Goal: Task Accomplishment & Management: Manage account settings

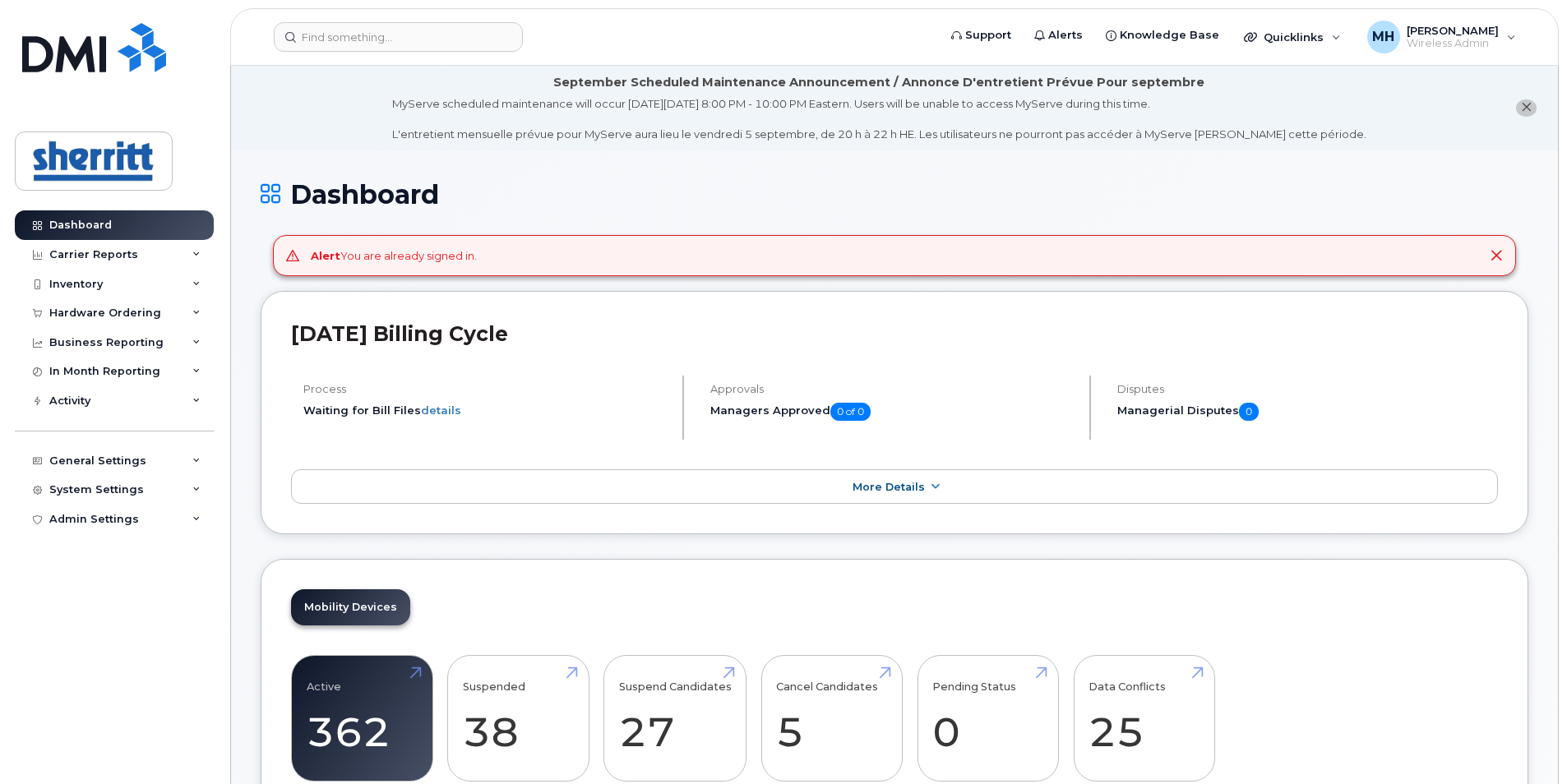
click at [1500, 255] on icon at bounding box center [1496, 255] width 13 height 13
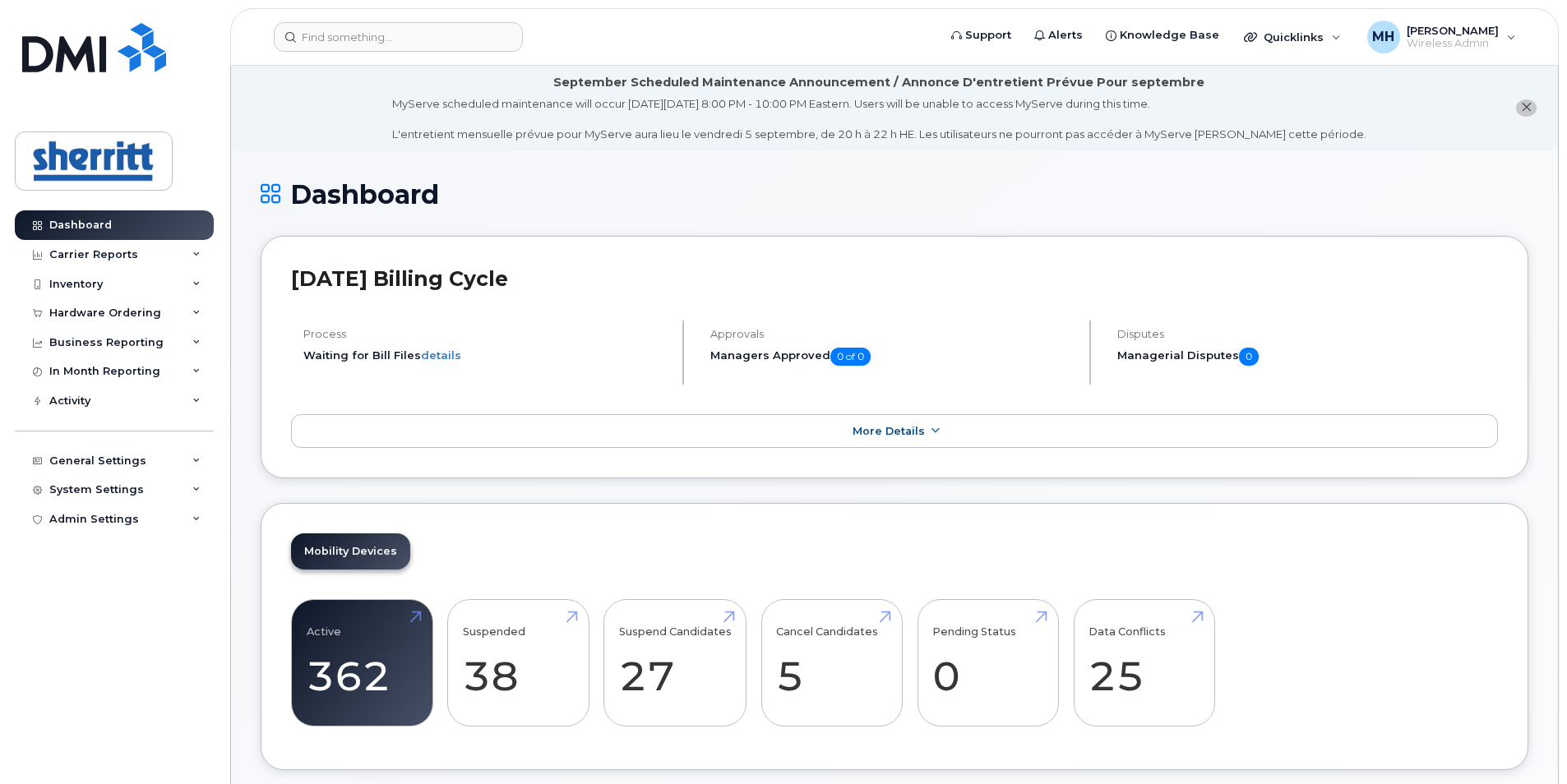
click at [1525, 105] on icon "close notification" at bounding box center [1526, 108] width 10 height 10
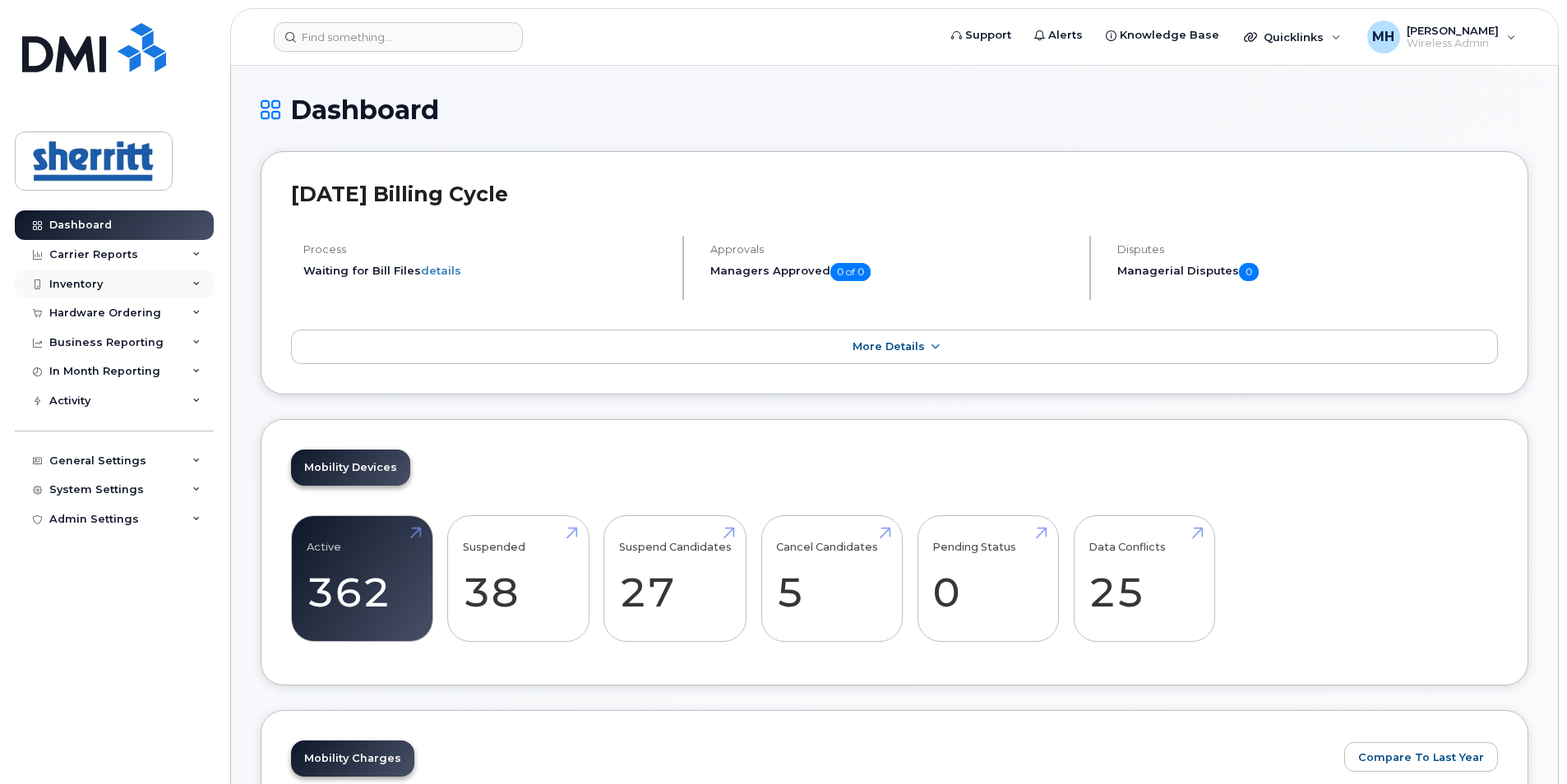
click at [111, 282] on div "Inventory" at bounding box center [115, 284] width 199 height 30
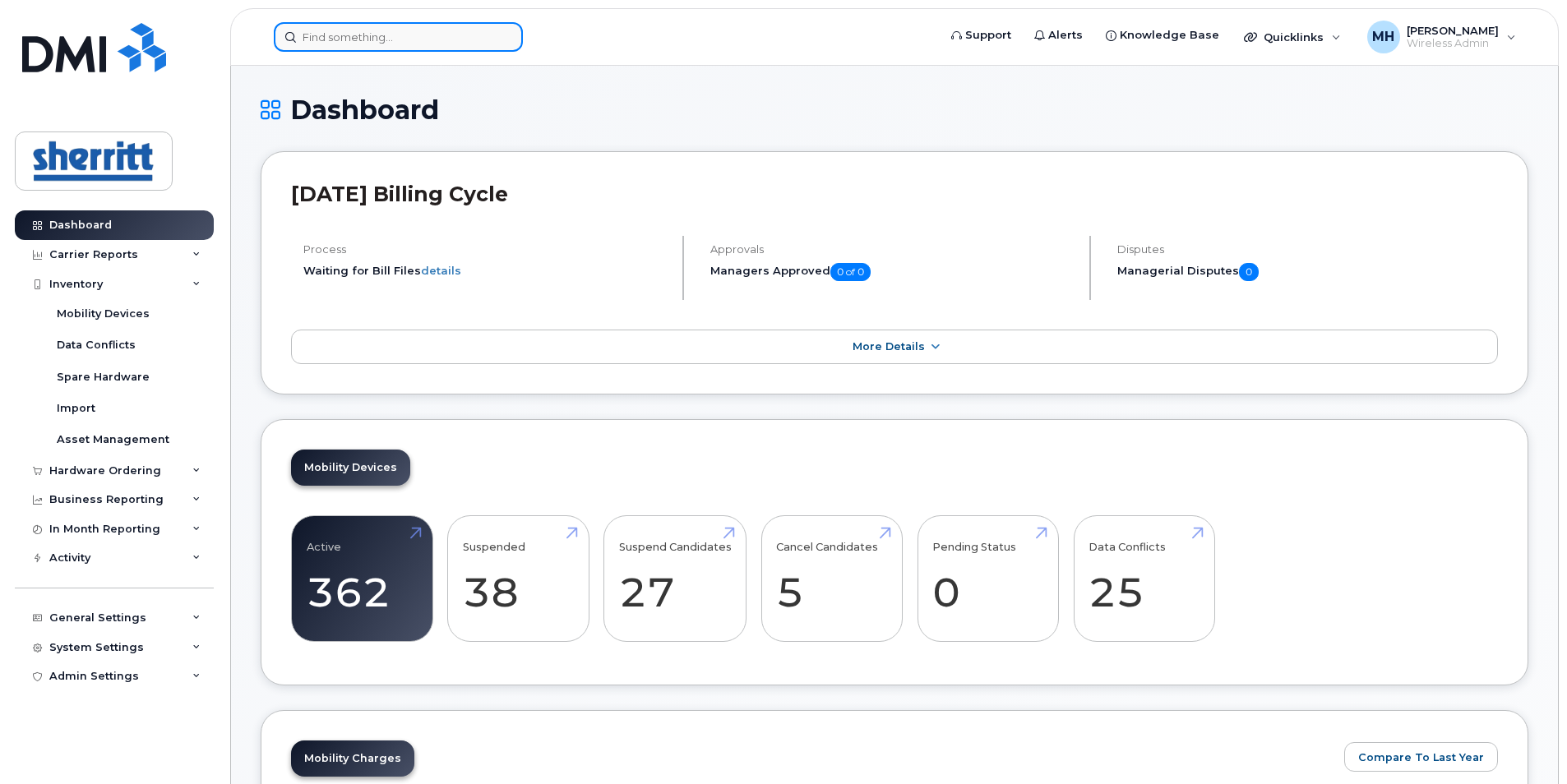
click at [445, 34] on input at bounding box center [398, 37] width 249 height 30
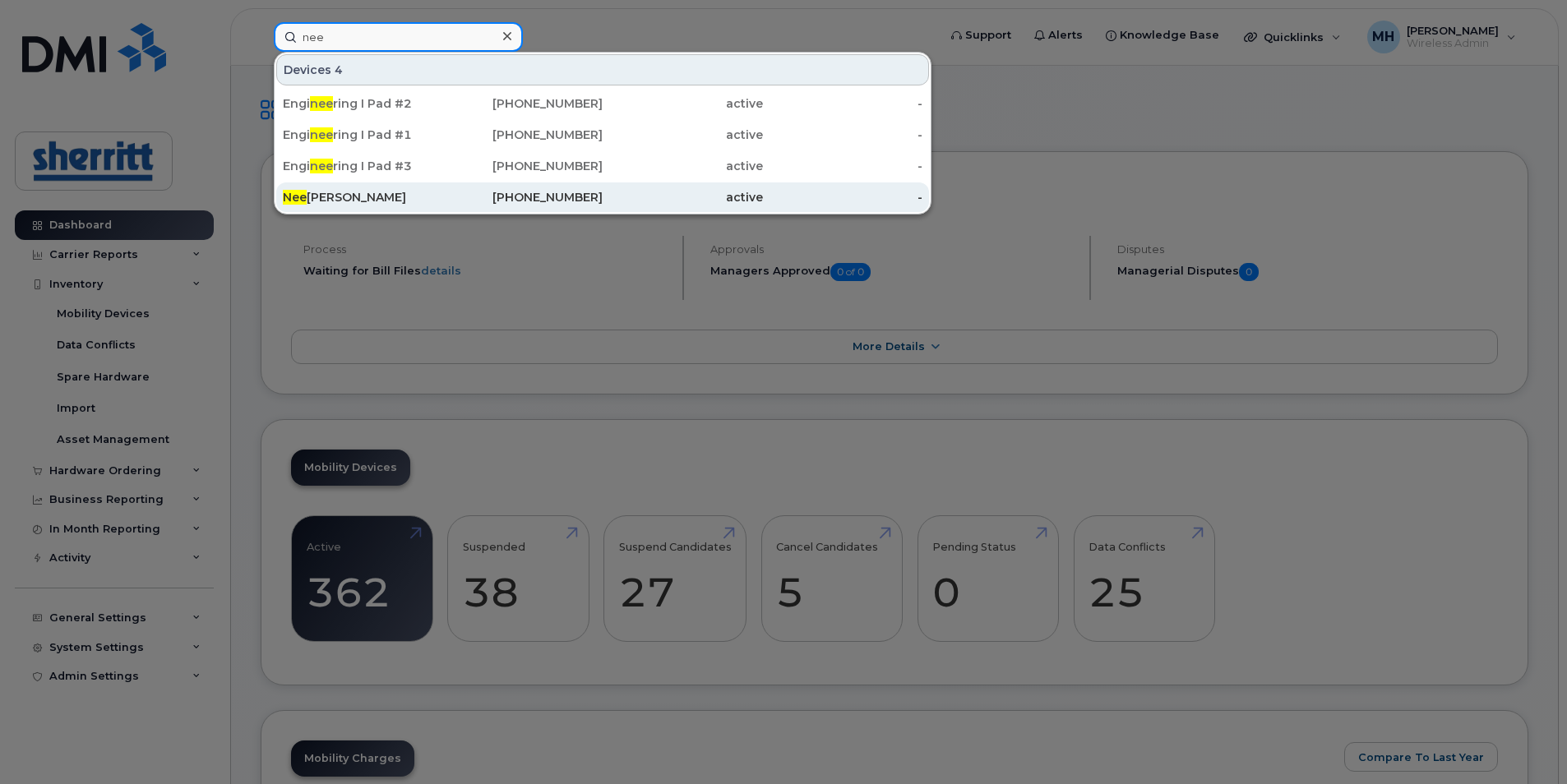
type input "nee"
click at [475, 205] on div "780-964-6769" at bounding box center [523, 198] width 160 height 30
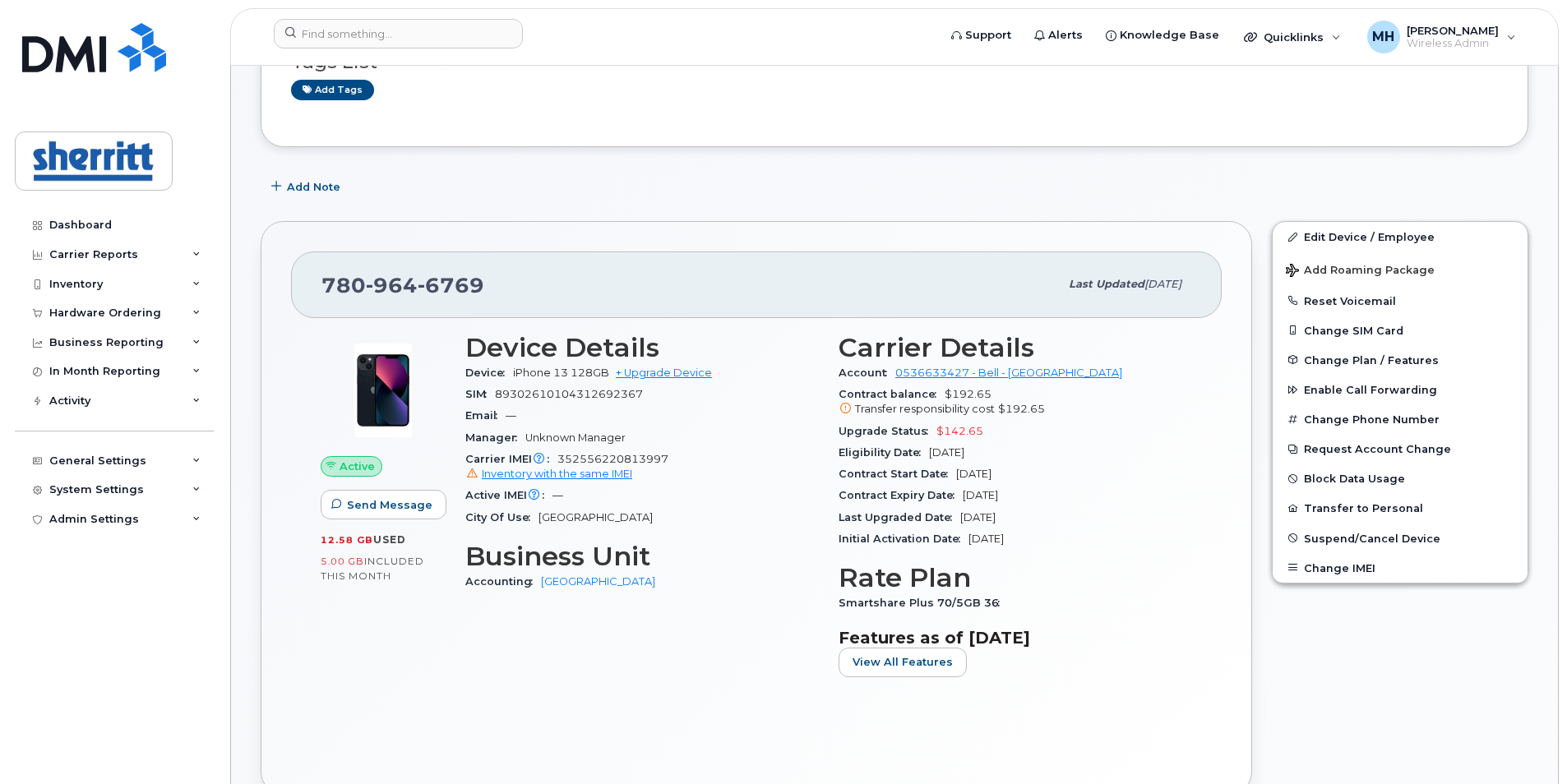
scroll to position [82, 0]
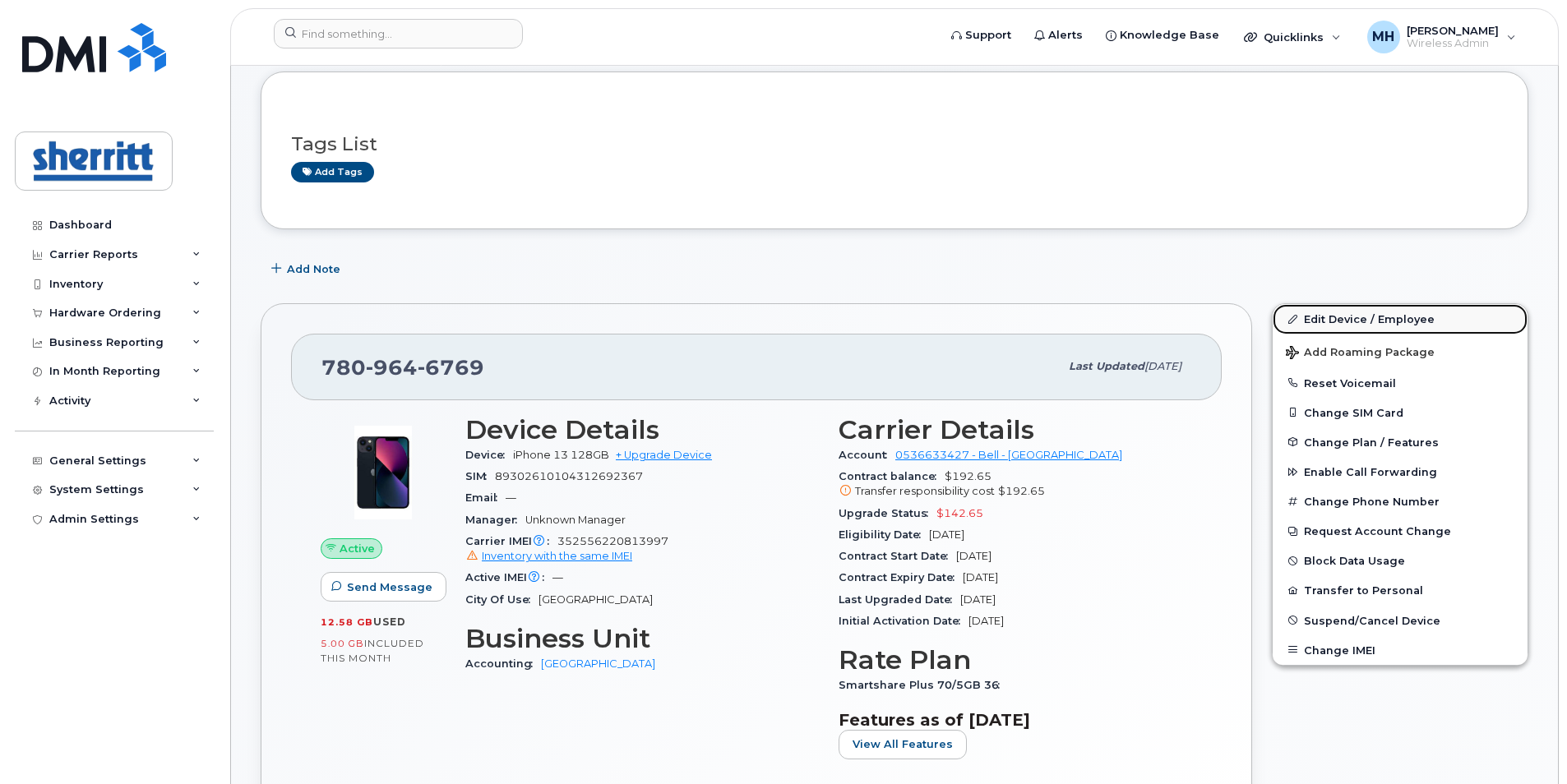
click at [1336, 320] on link "Edit Device / Employee" at bounding box center [1399, 319] width 254 height 30
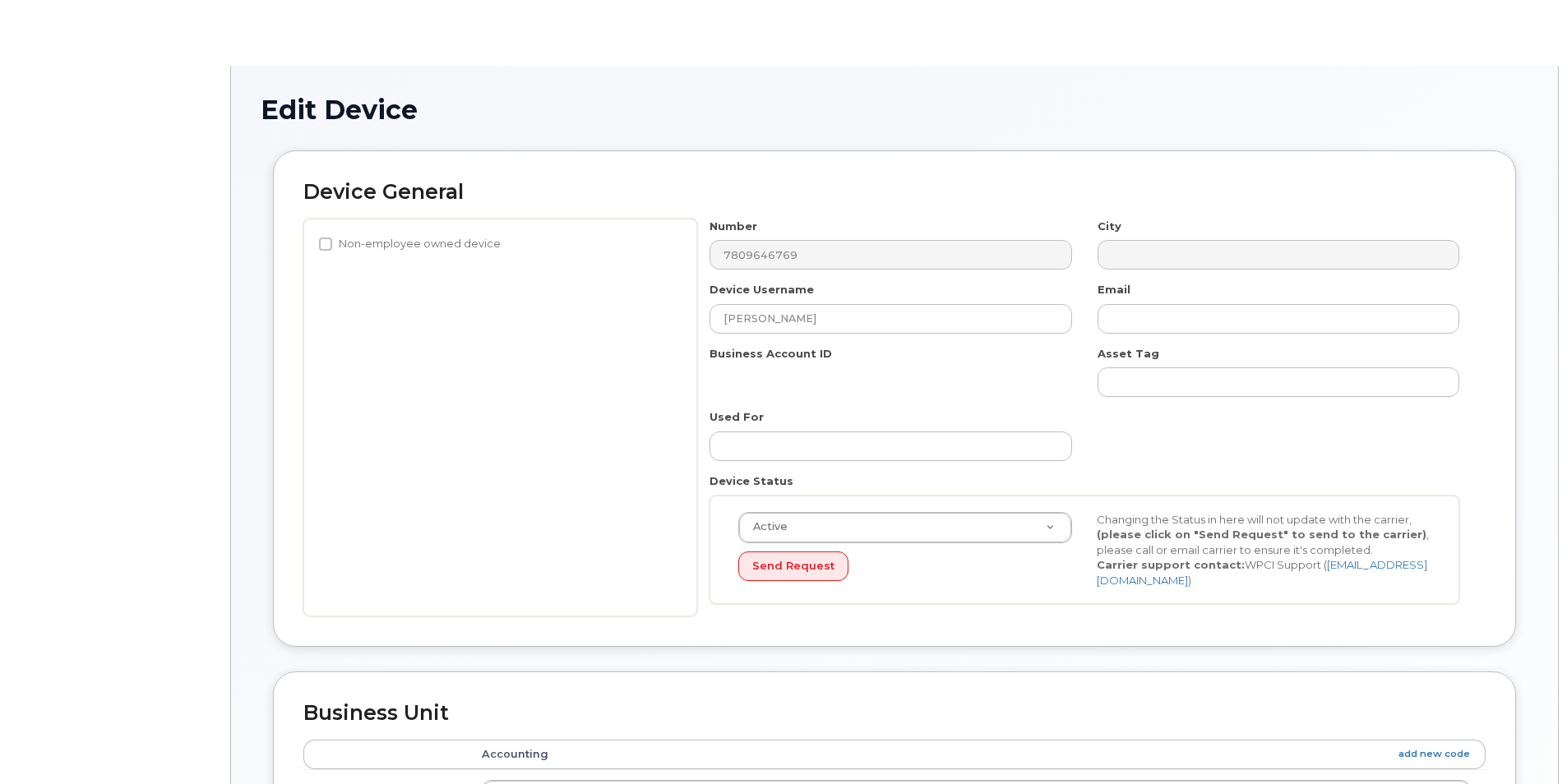
select select "5680457"
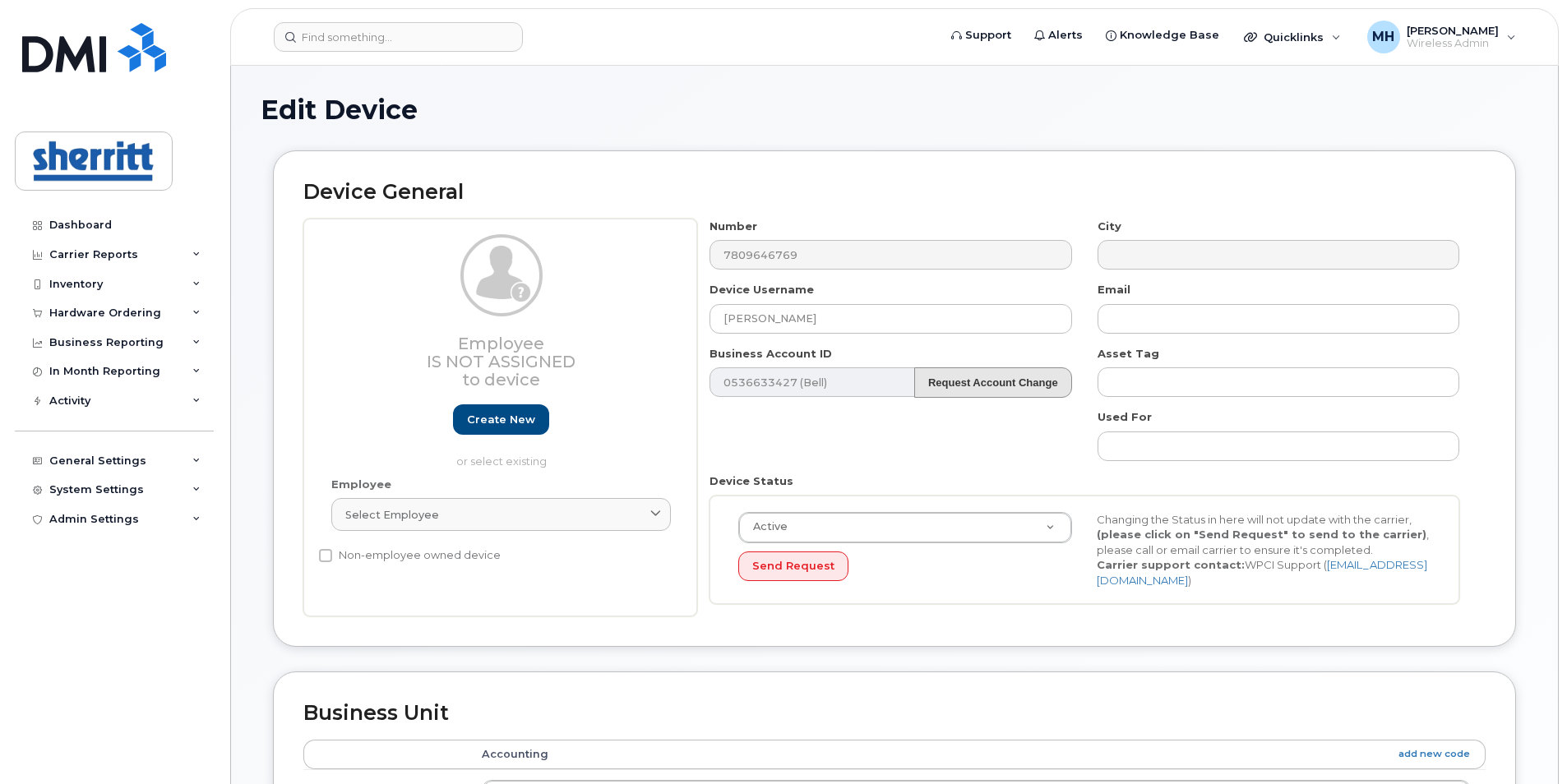
scroll to position [654, 0]
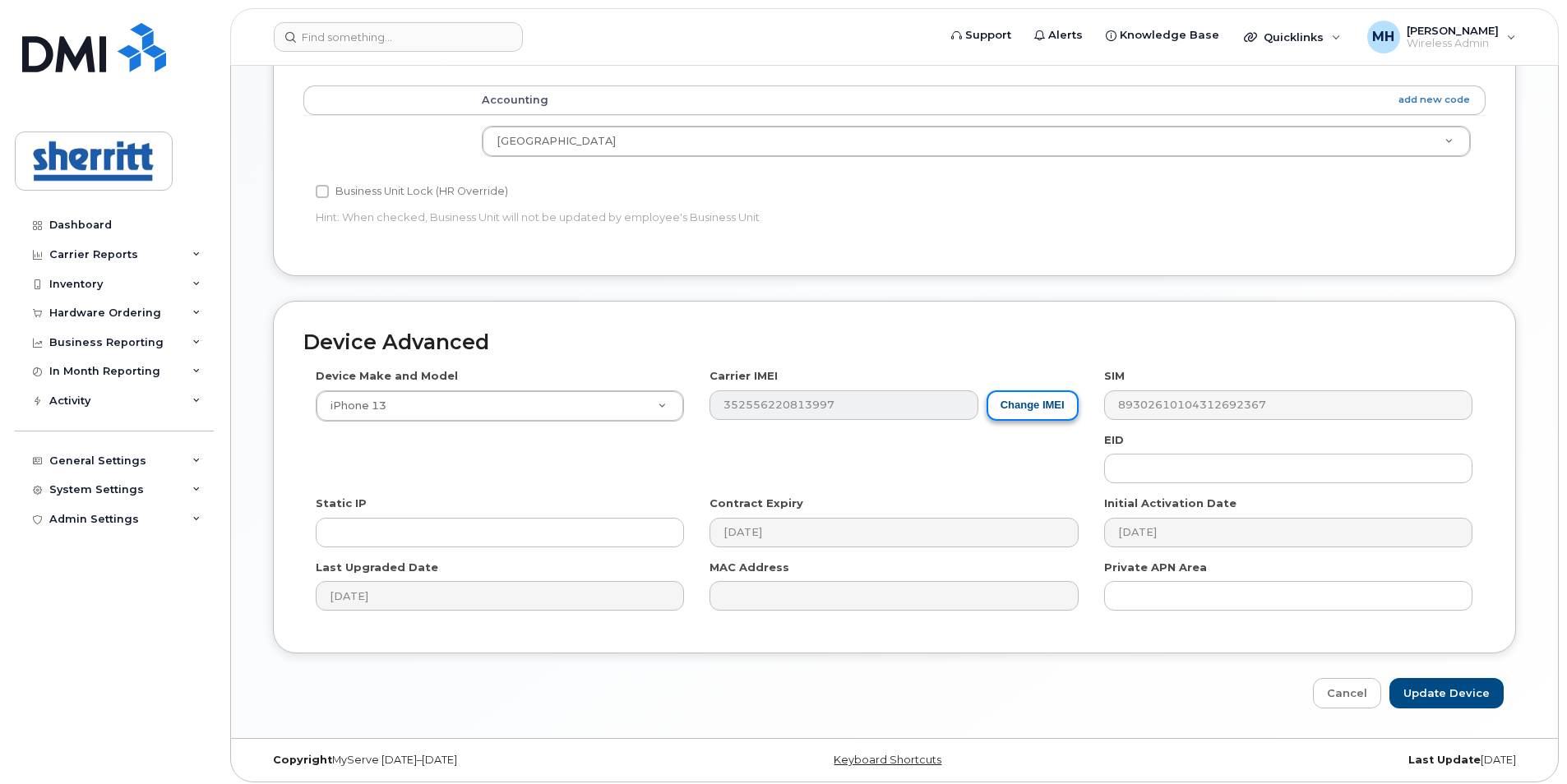
click at [1036, 392] on button "Change IMEI" at bounding box center [1032, 406] width 92 height 31
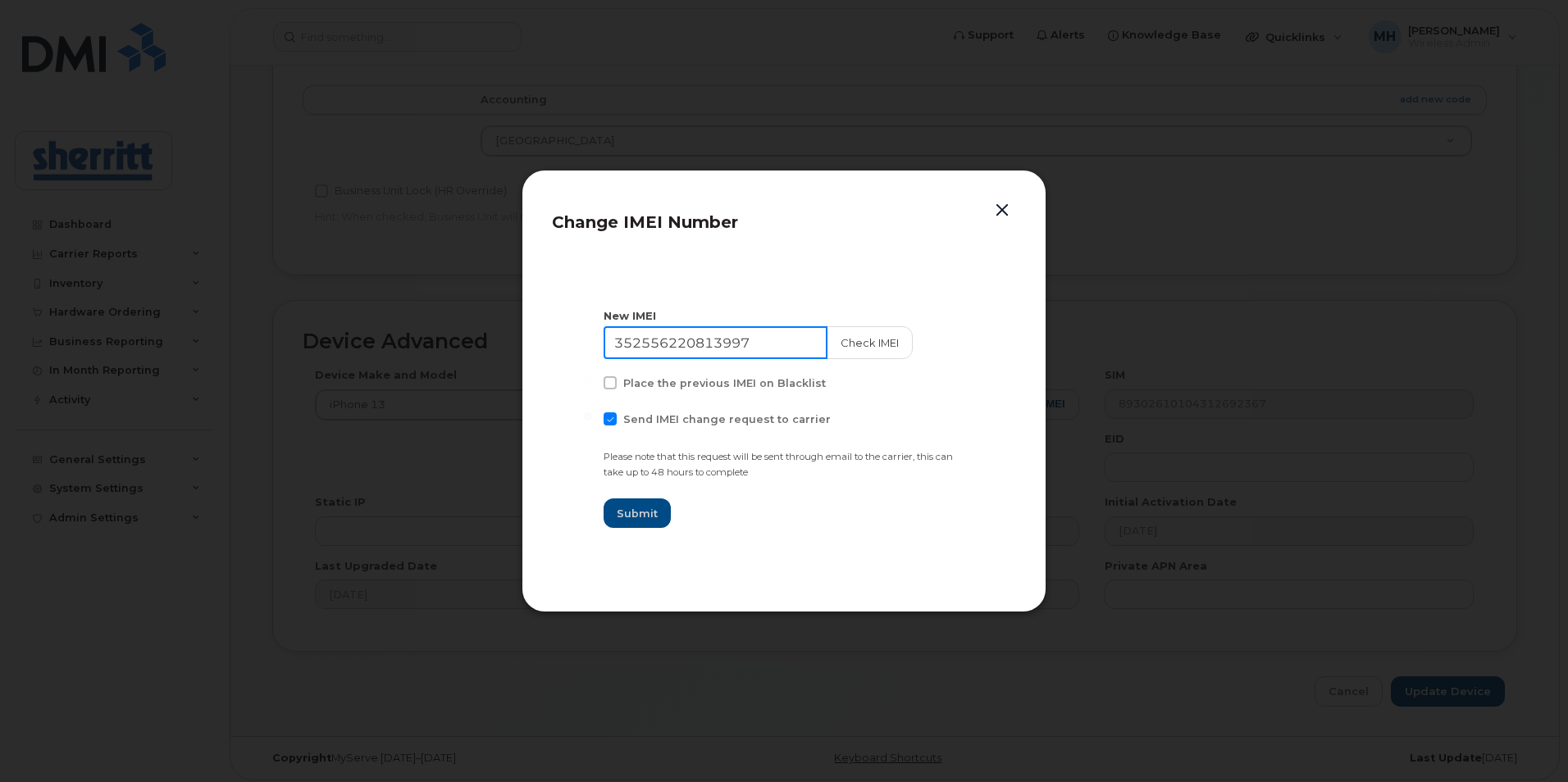
click at [767, 336] on input "352556220813997" at bounding box center [715, 343] width 224 height 33
type input "352556223733002"
click at [860, 344] on button "Check IMEI" at bounding box center [868, 343] width 86 height 33
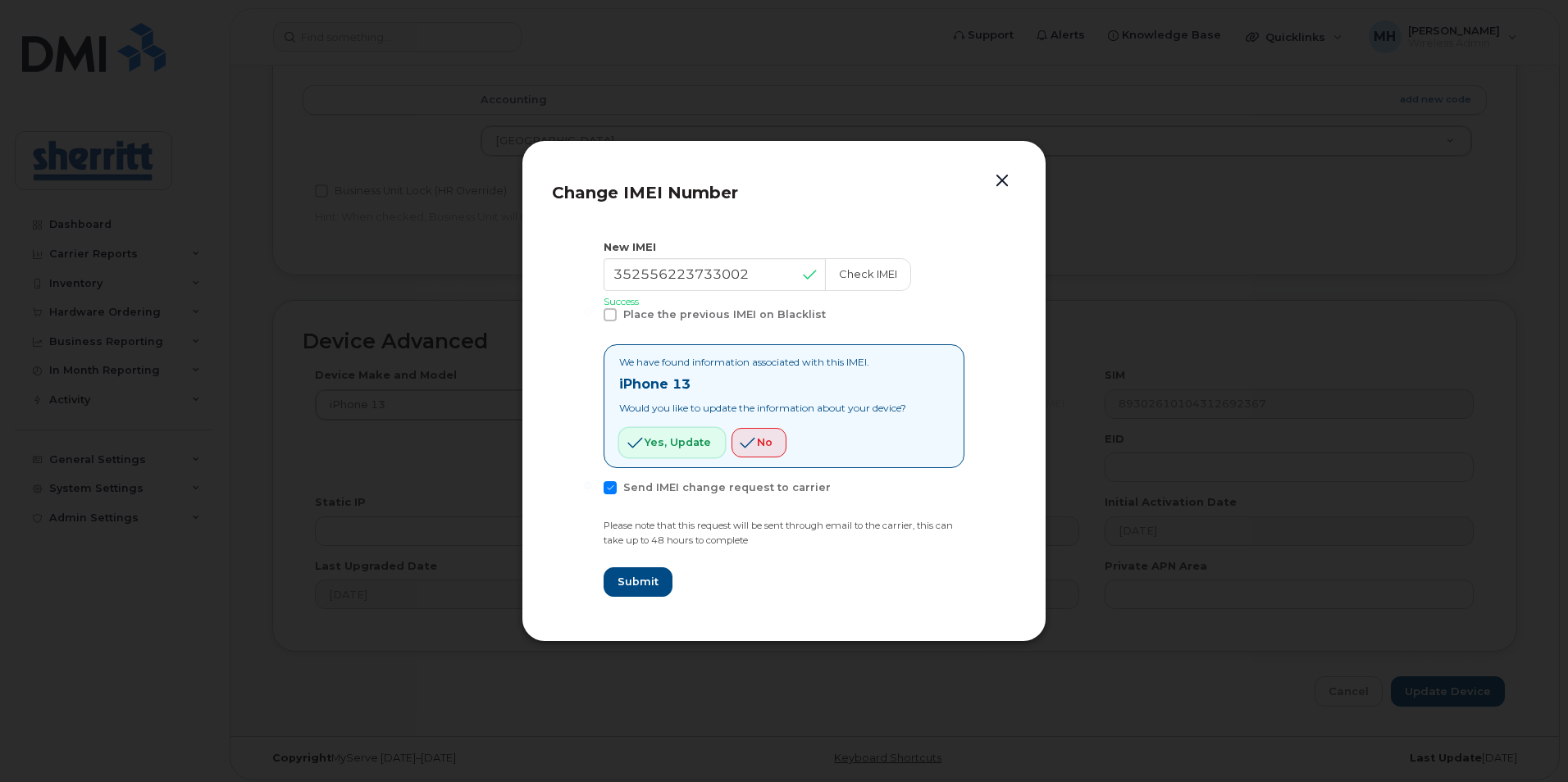
click at [670, 446] on span "Yes, update" at bounding box center [678, 442] width 66 height 16
click at [654, 575] on span "Submit" at bounding box center [637, 581] width 41 height 16
type input "352556223733002"
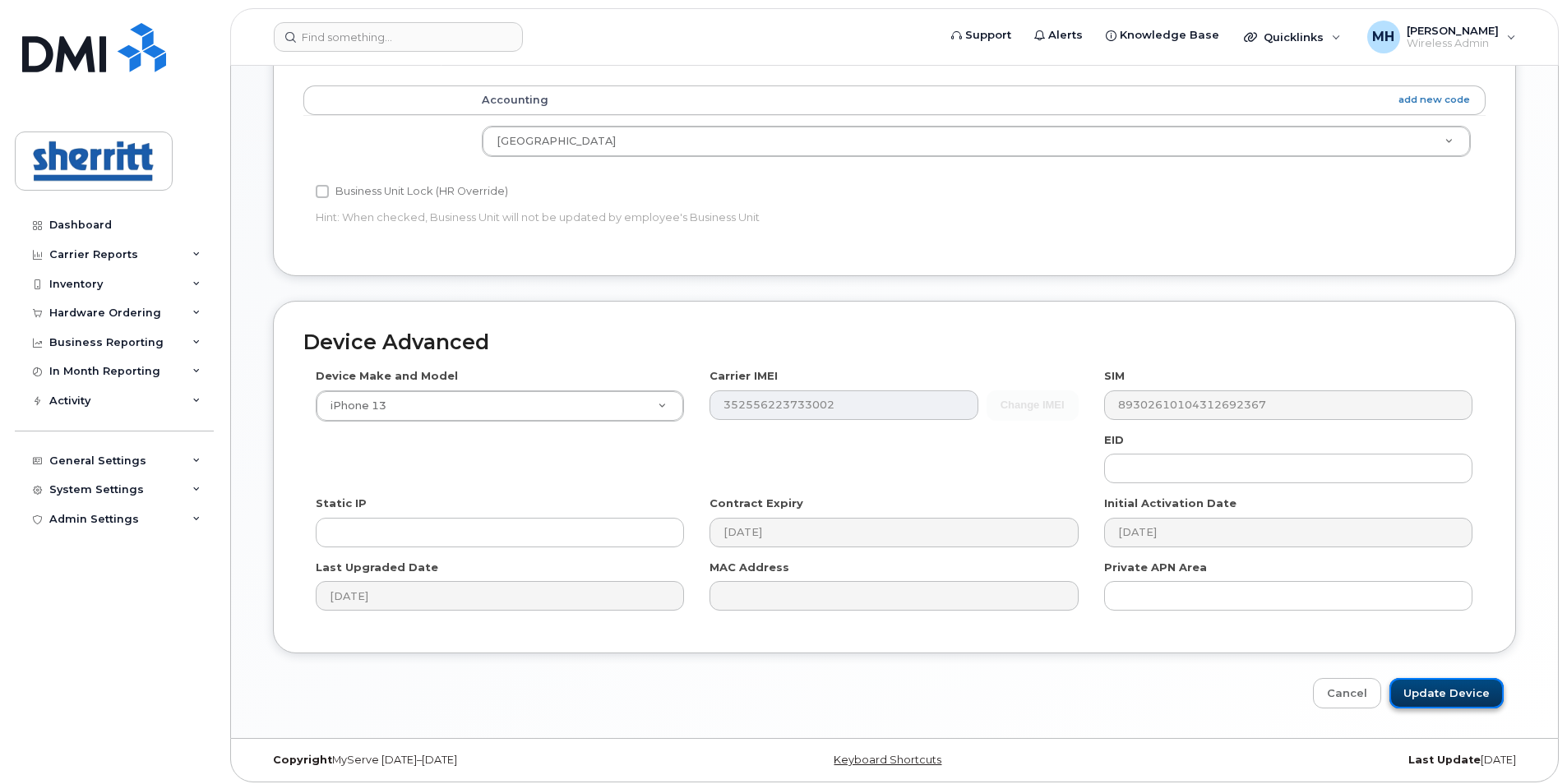
click at [1473, 694] on input "Update Device" at bounding box center [1446, 693] width 115 height 31
type input "Saving..."
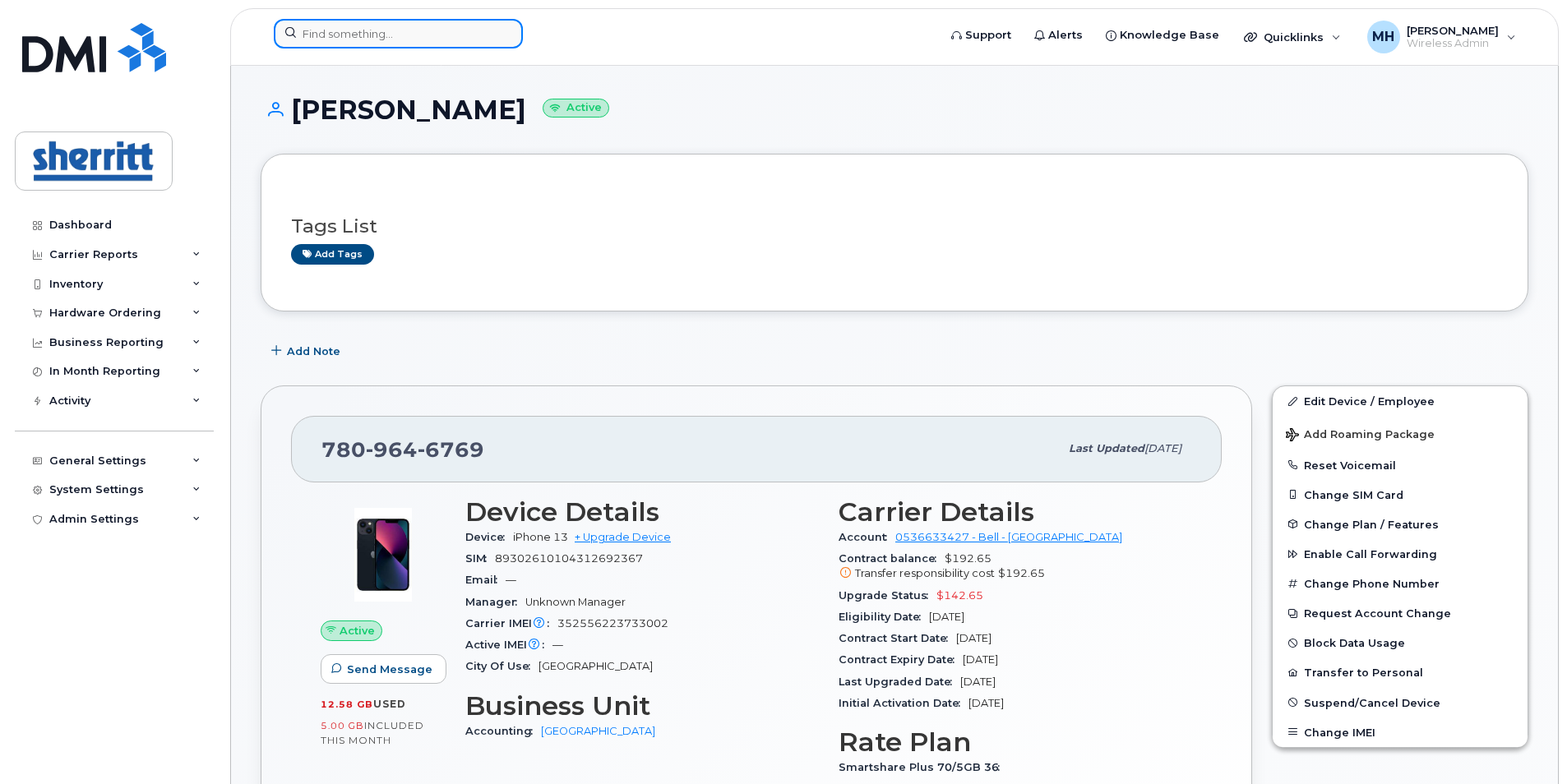
click at [355, 43] on input at bounding box center [398, 34] width 249 height 30
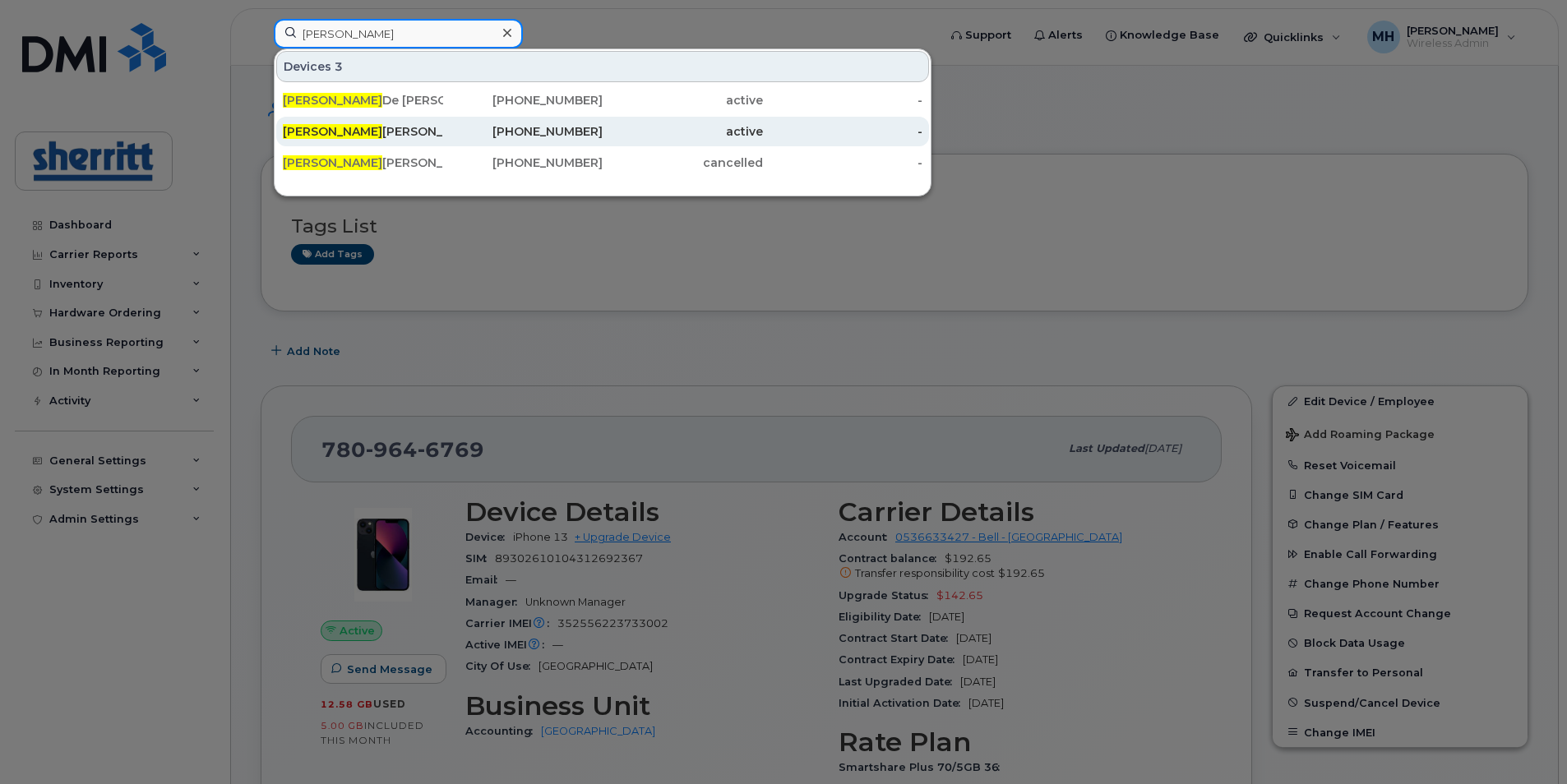
type input "randy"
click at [398, 131] on div "Randy Pollard" at bounding box center [362, 131] width 160 height 17
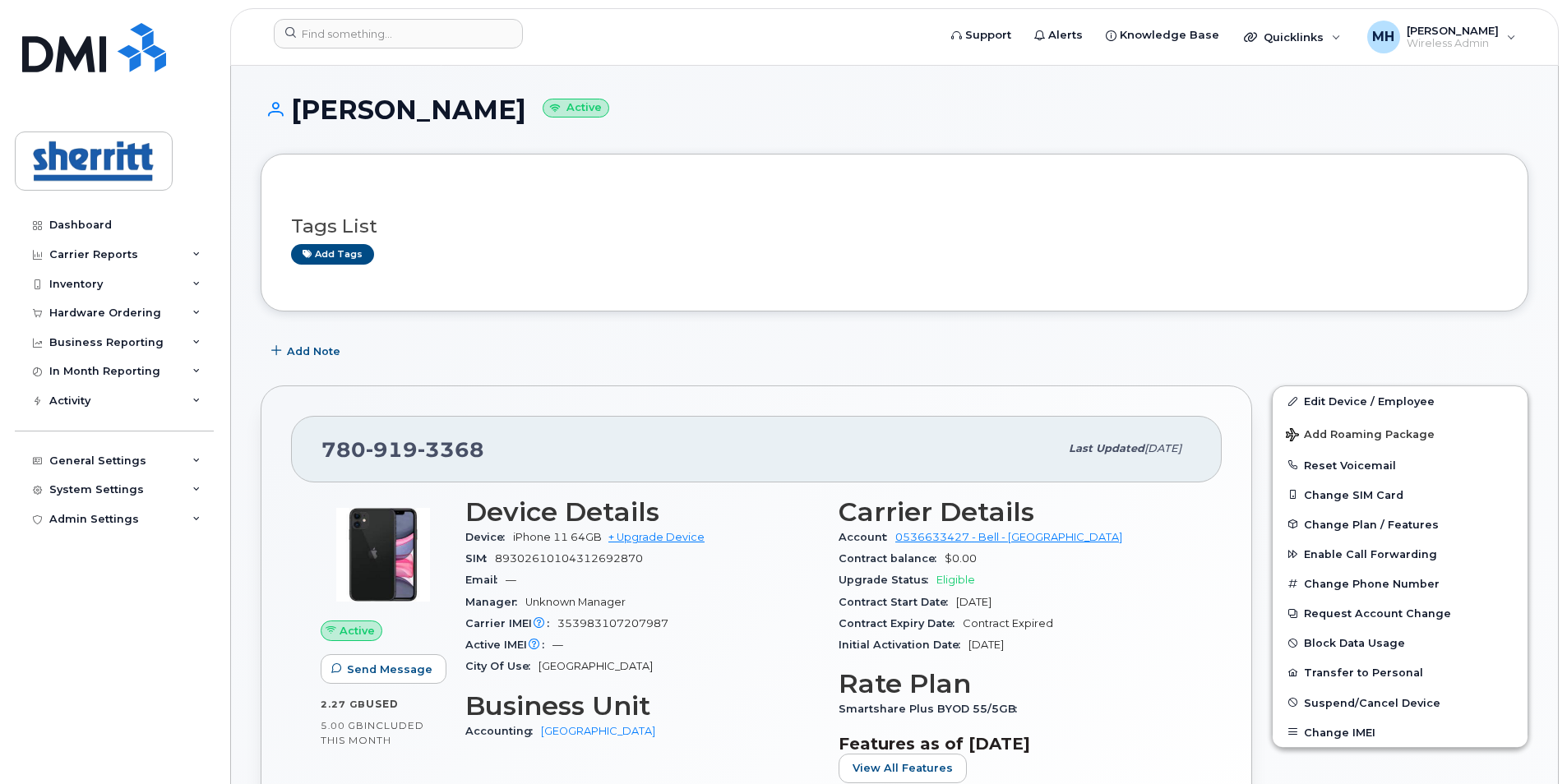
drag, startPoint x: 483, startPoint y: 112, endPoint x: 300, endPoint y: 89, distance: 184.4
copy h1 "Randy Pollard"
